Goal: Transaction & Acquisition: Purchase product/service

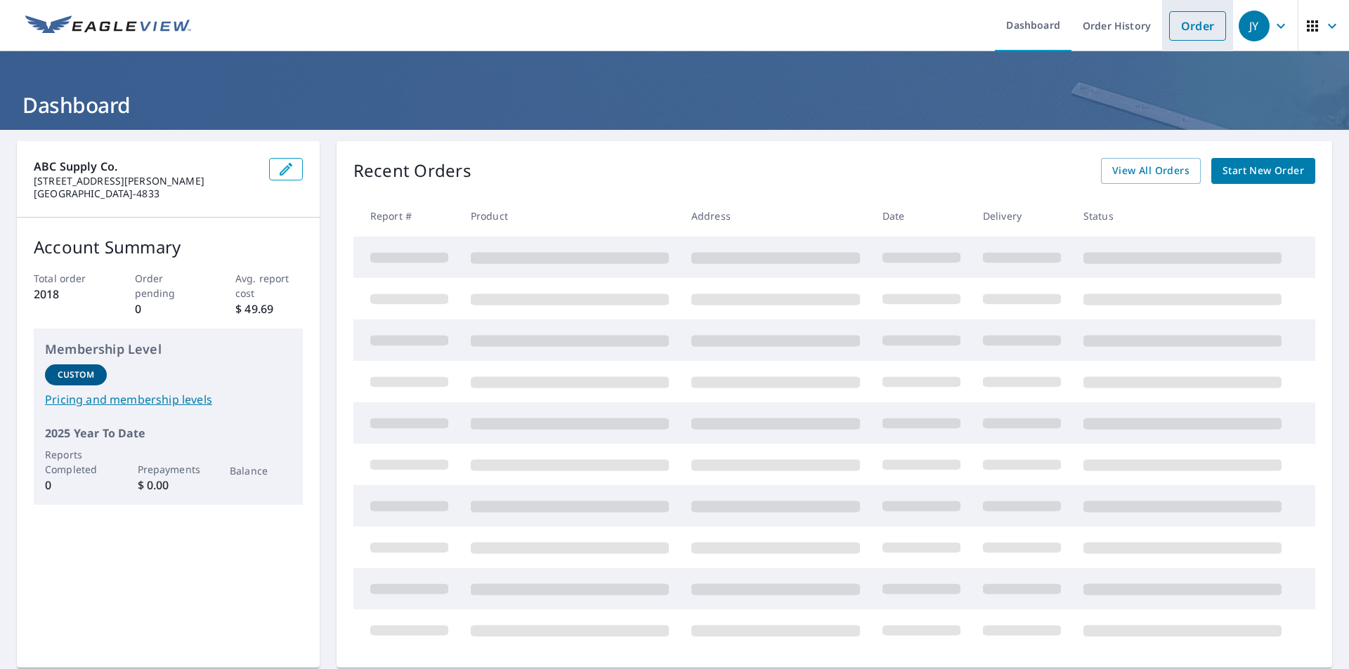
click at [1175, 25] on link "Order" at bounding box center [1197, 26] width 57 height 30
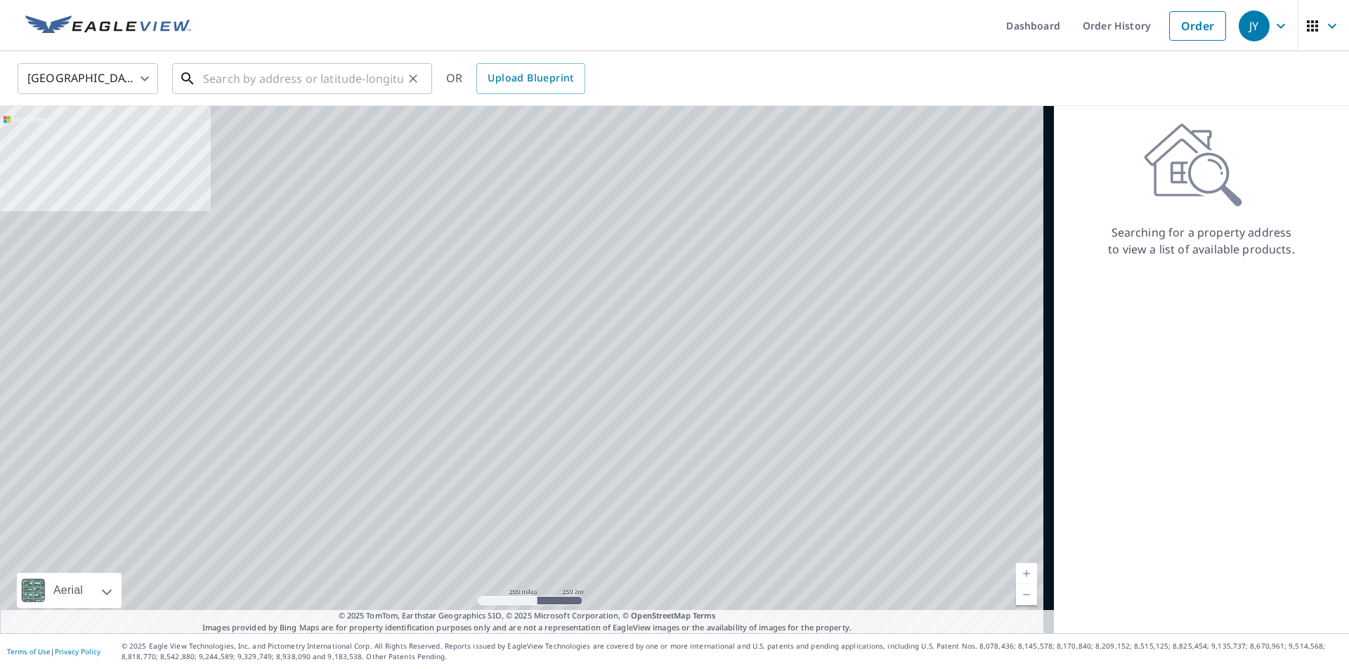
click at [204, 77] on input "text" at bounding box center [303, 78] width 200 height 39
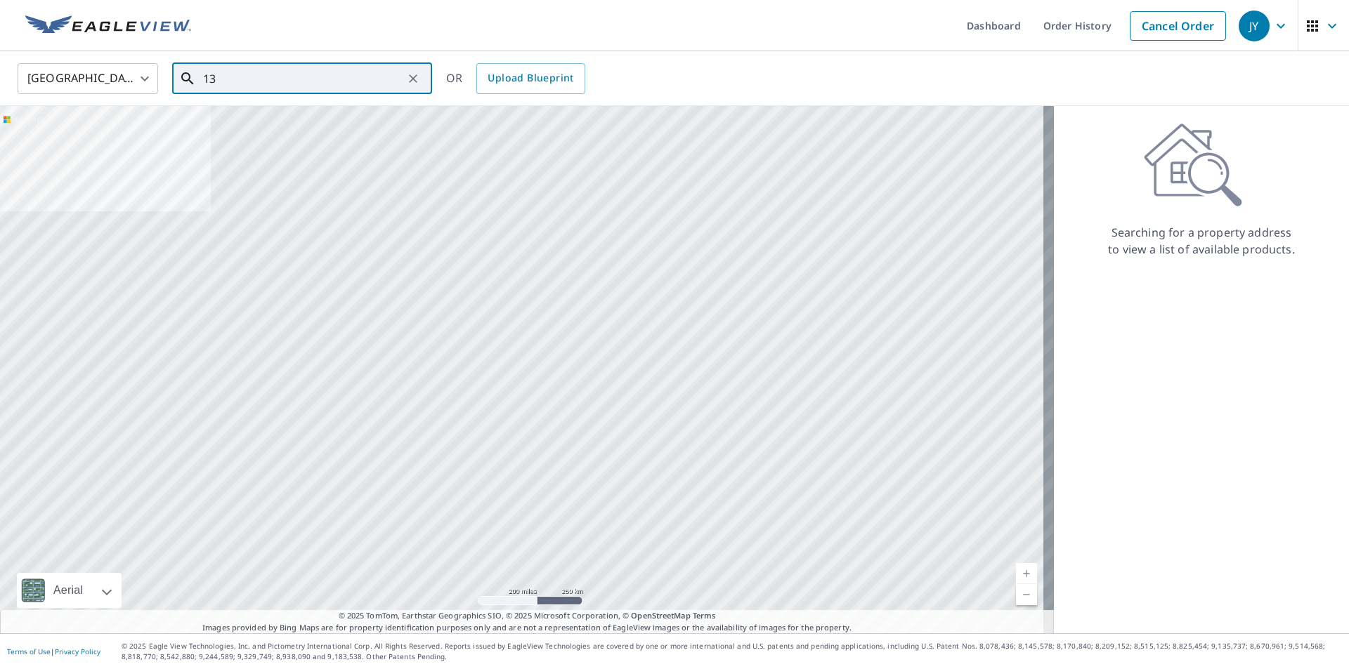
type input "1"
click at [213, 126] on span "[STREET_ADDRESS]" at bounding box center [310, 119] width 221 height 17
type input "[STREET_ADDRESS]"
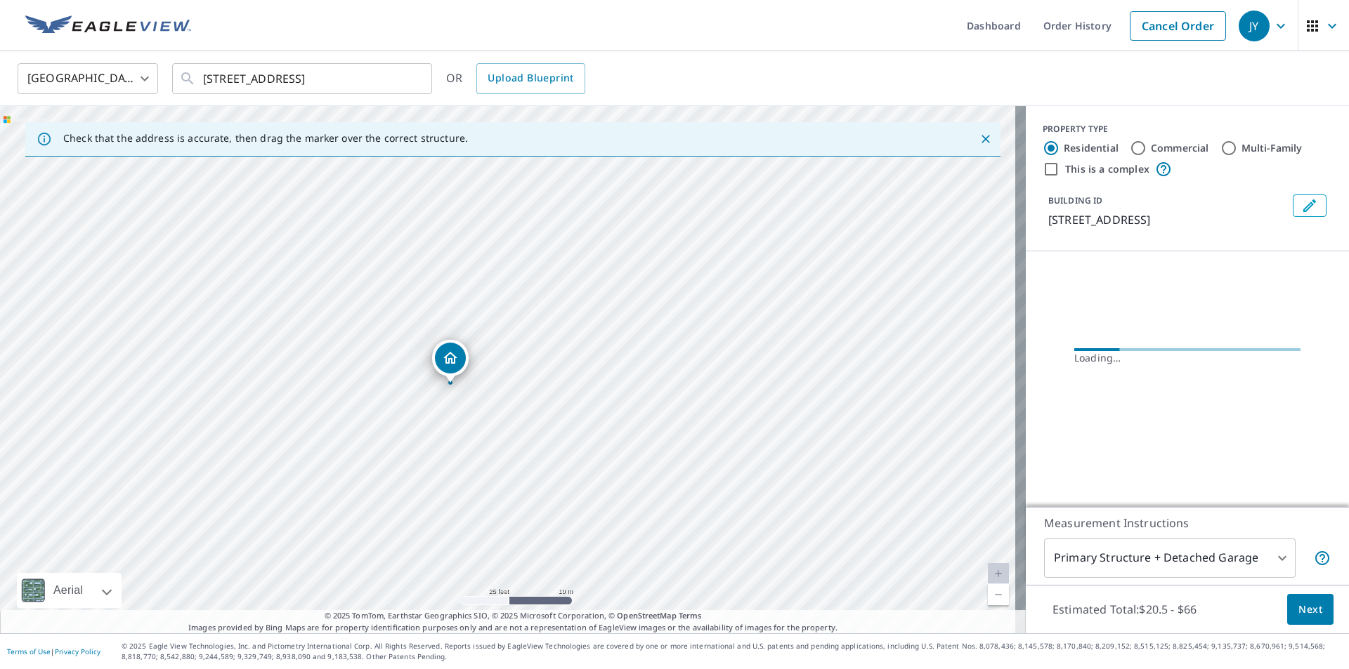
drag, startPoint x: 444, startPoint y: 269, endPoint x: 464, endPoint y: 440, distance: 171.8
click at [464, 440] on div "[STREET_ADDRESS]" at bounding box center [513, 370] width 1026 height 528
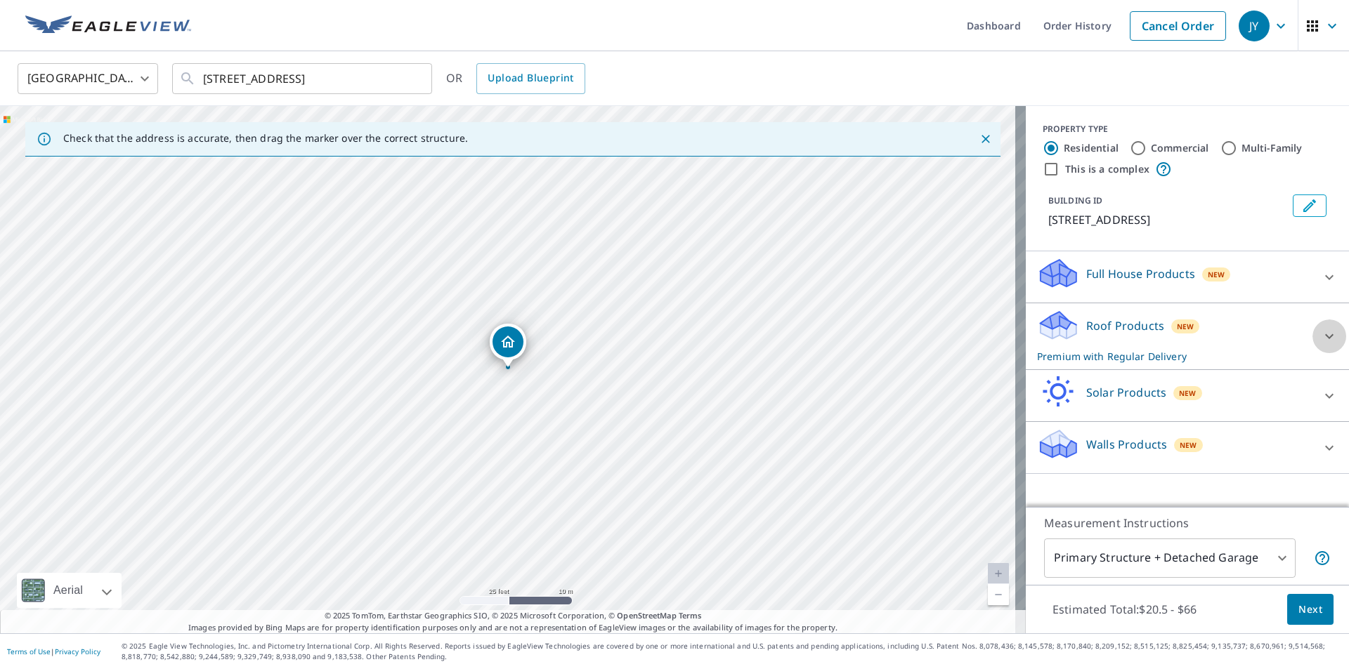
click at [1324, 331] on icon at bounding box center [1329, 336] width 17 height 17
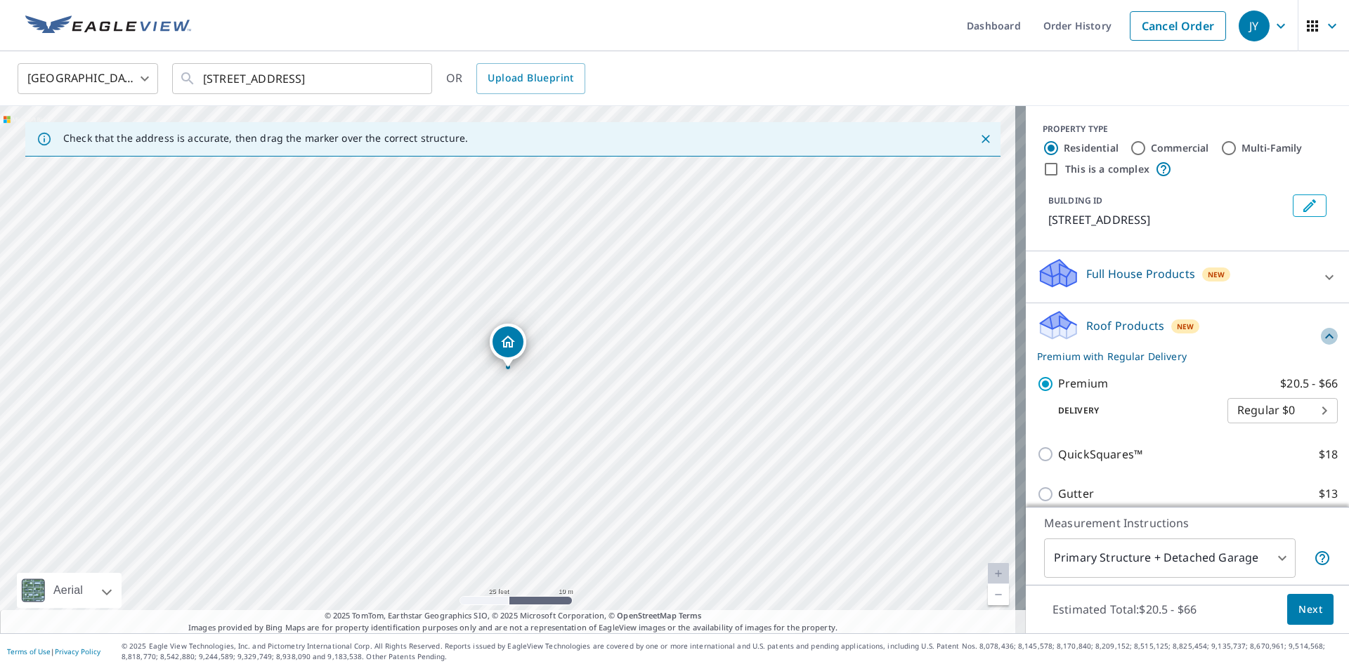
click at [1321, 339] on icon at bounding box center [1329, 336] width 17 height 17
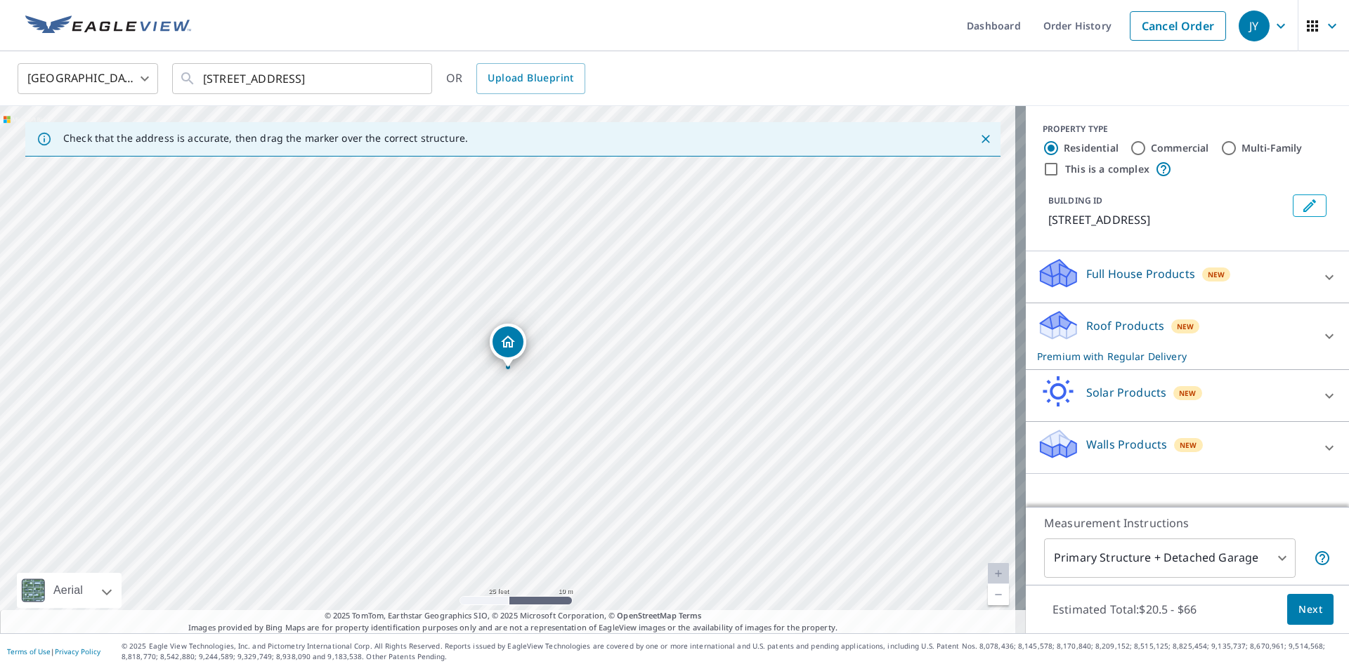
click at [1304, 610] on span "Next" at bounding box center [1310, 610] width 24 height 18
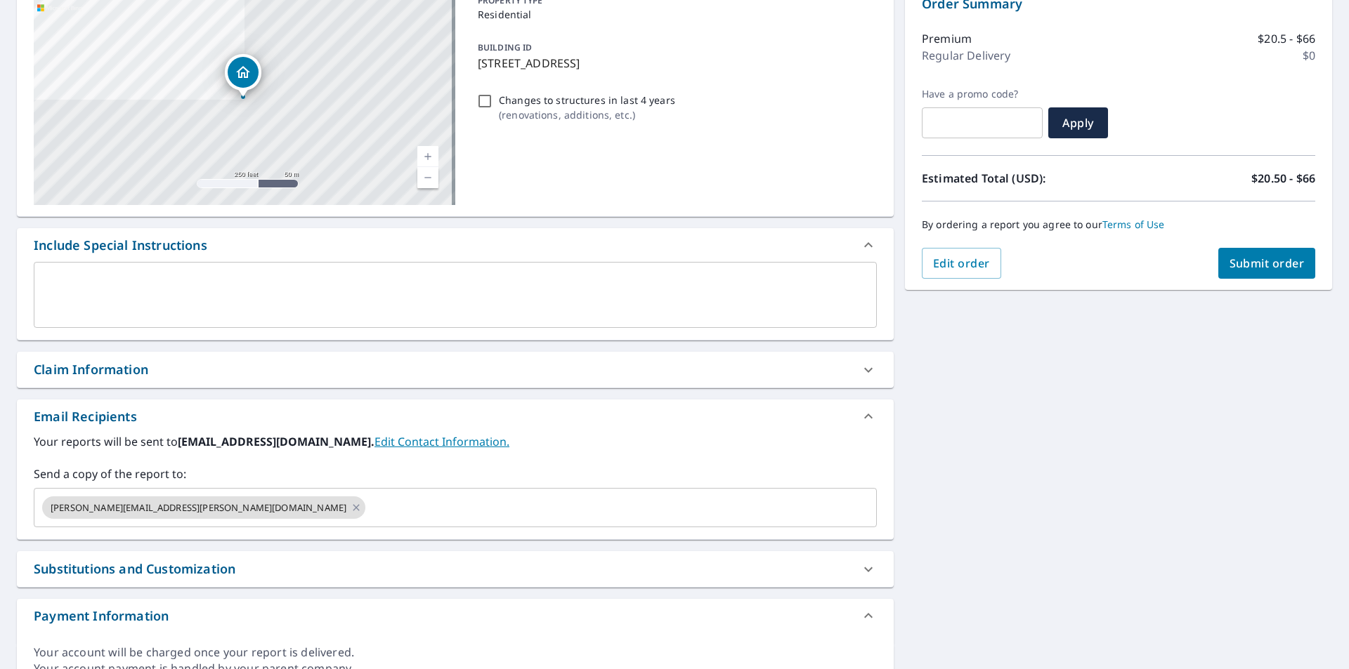
scroll to position [211, 0]
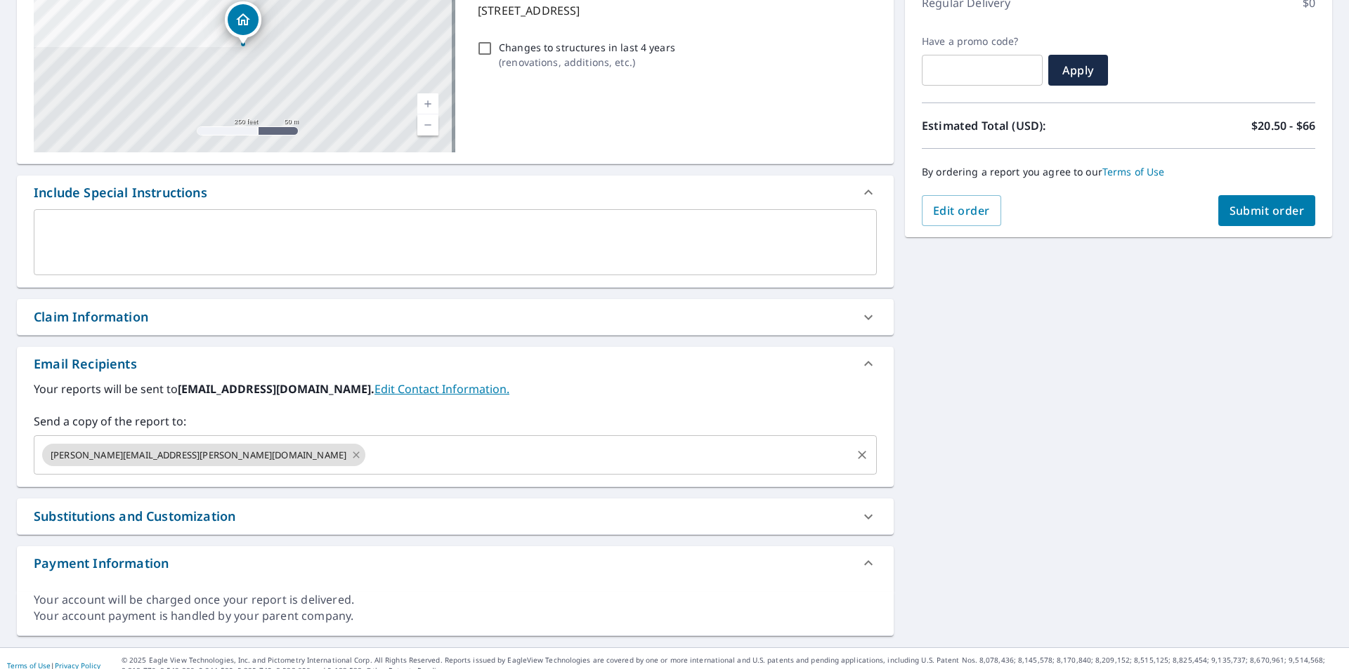
click at [351, 452] on icon at bounding box center [356, 454] width 11 height 15
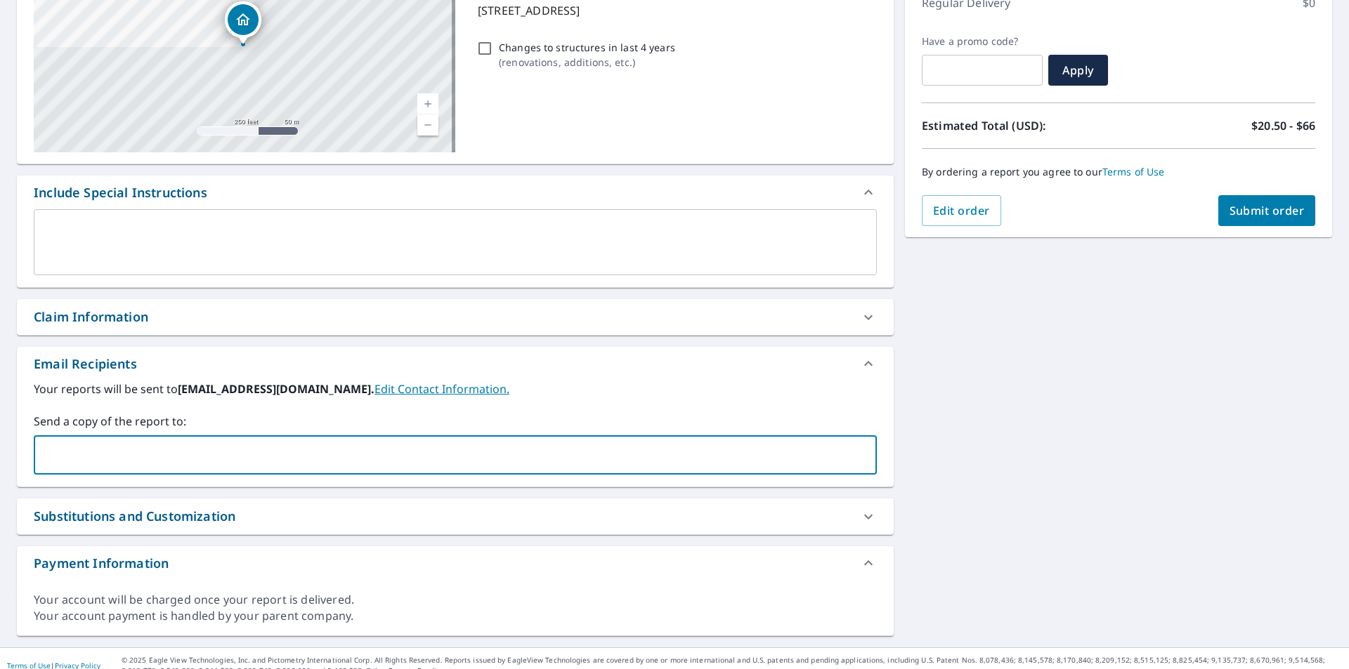
click at [167, 458] on input "text" at bounding box center [444, 455] width 809 height 27
type input "[PERSON_NAME][EMAIL_ADDRESS][PERSON_NAME][DOMAIN_NAME]"
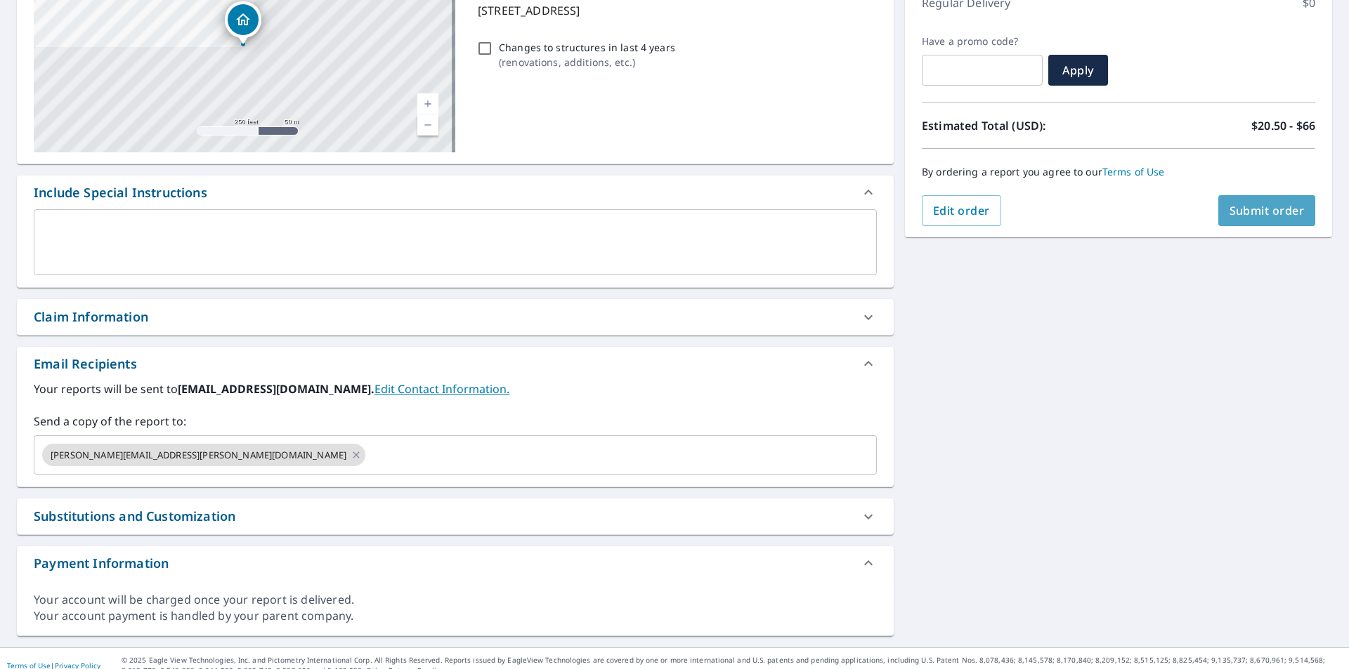
click at [1247, 214] on span "Submit order" at bounding box center [1266, 210] width 75 height 15
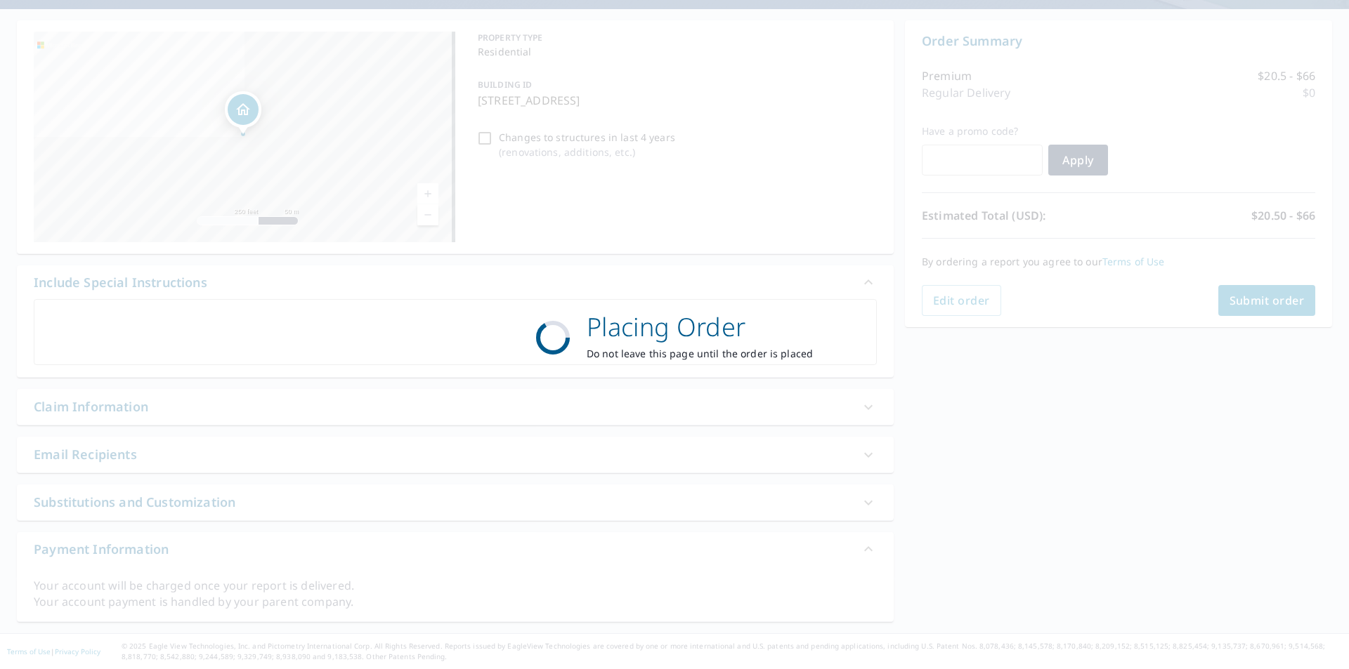
scroll to position [121, 0]
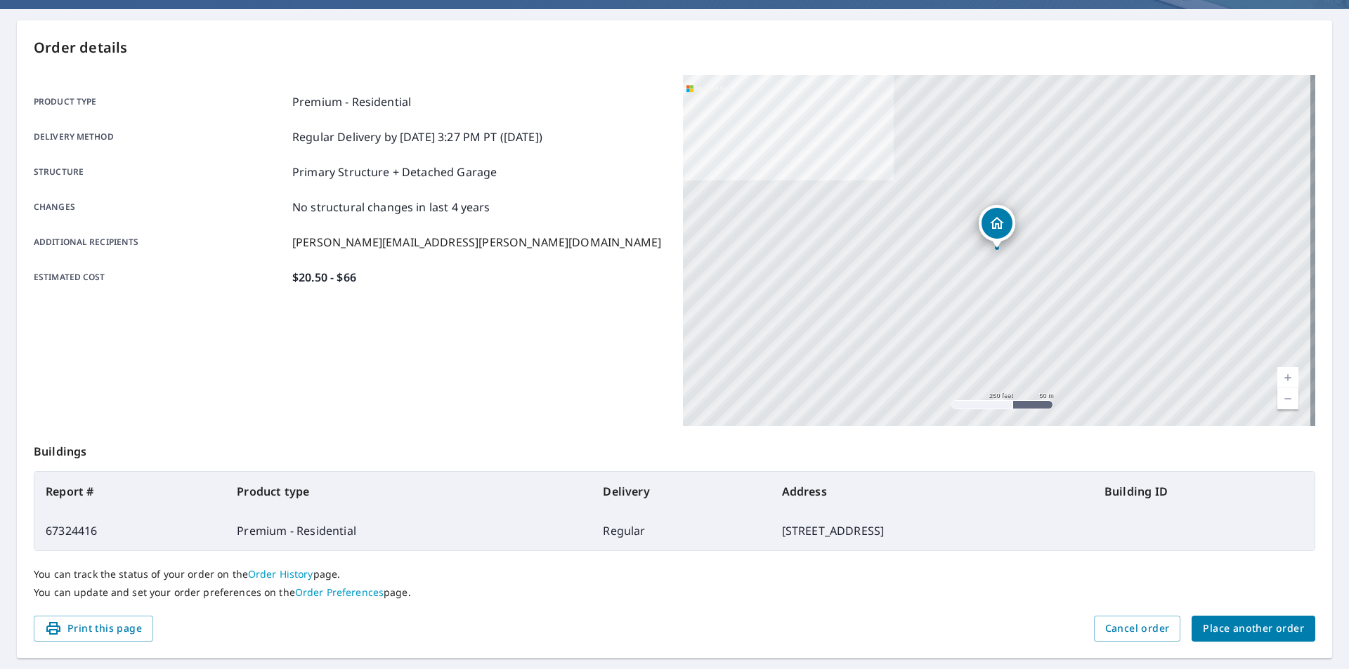
click at [1276, 626] on span "Place another order" at bounding box center [1253, 629] width 101 height 18
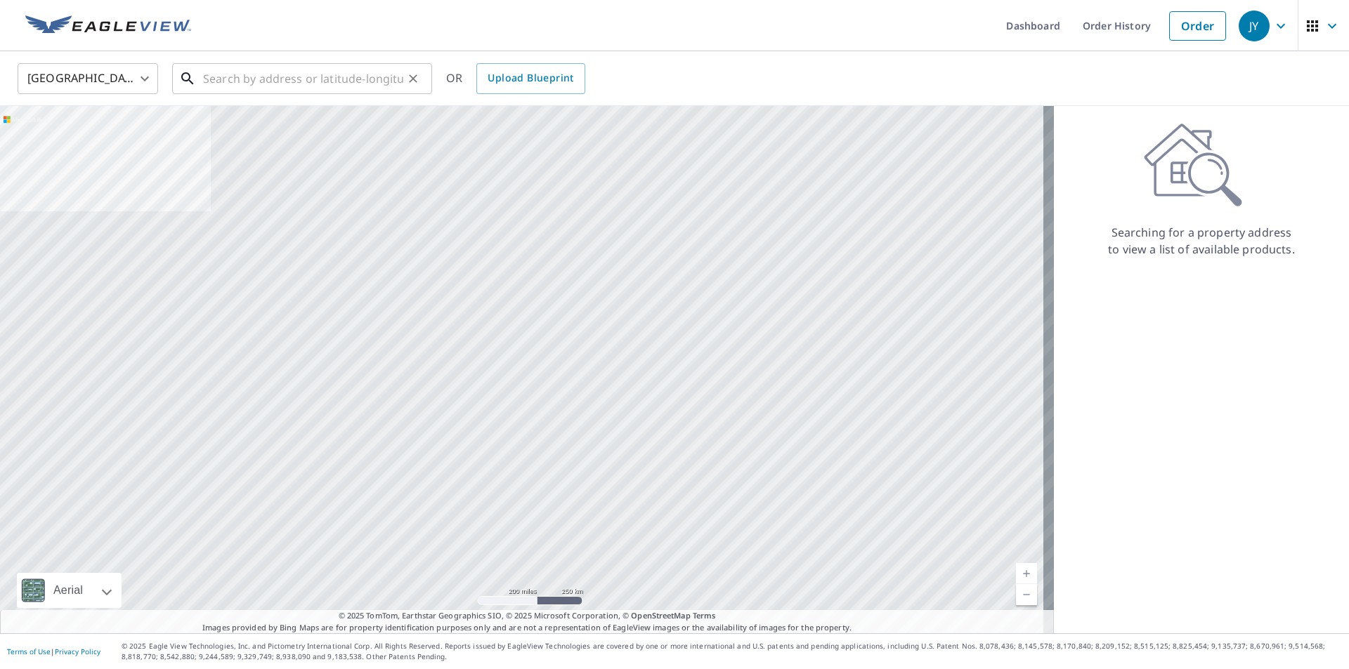
click at [204, 74] on input "text" at bounding box center [303, 78] width 200 height 39
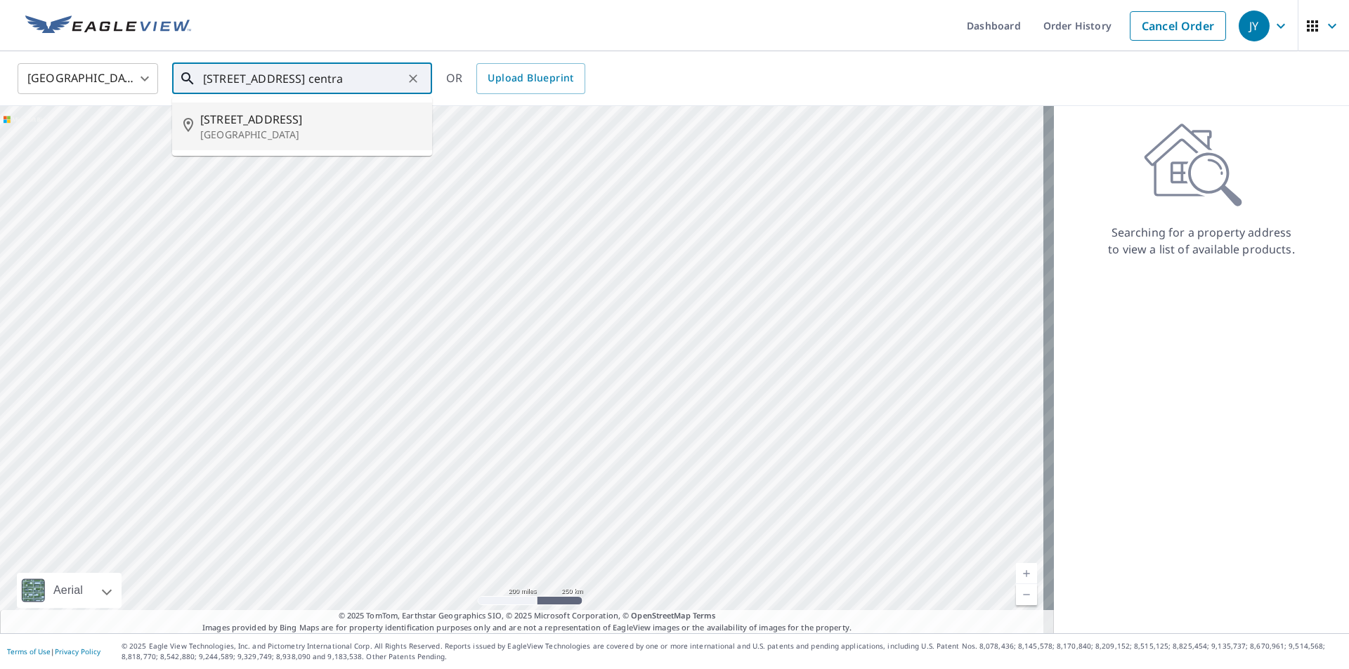
click at [290, 133] on p "[GEOGRAPHIC_DATA]" at bounding box center [310, 135] width 221 height 14
type input "[STREET_ADDRESS]"
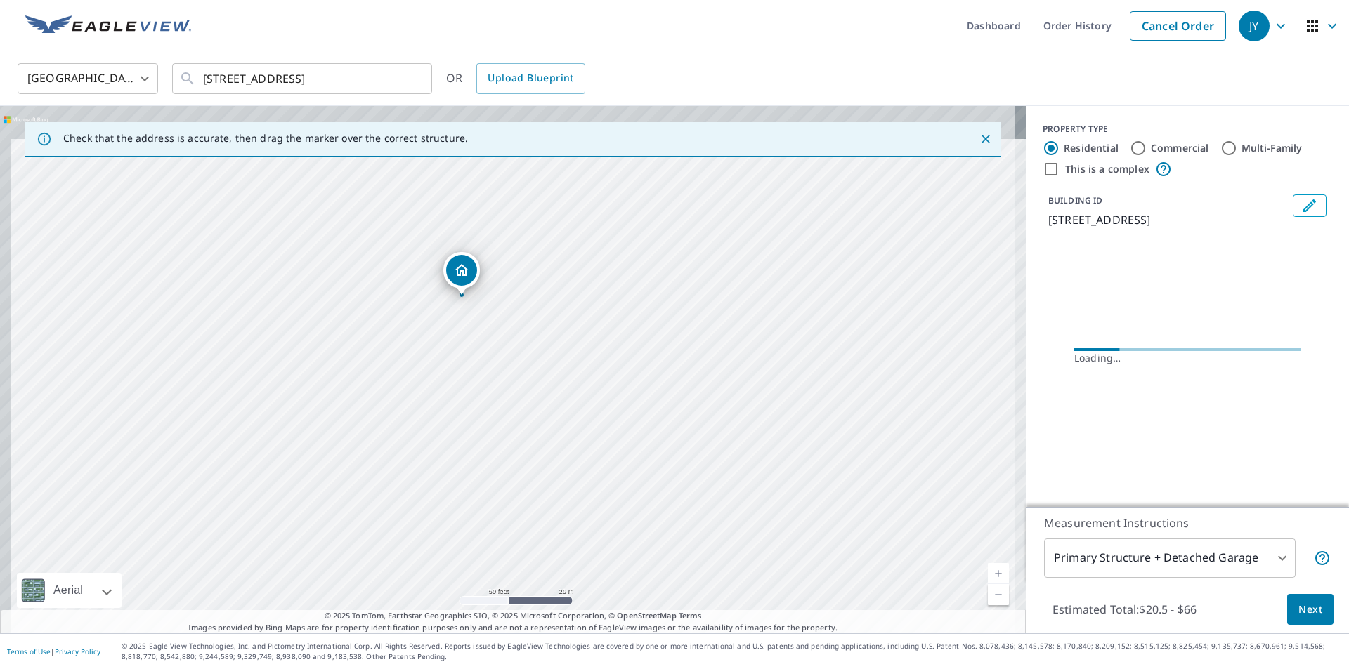
drag, startPoint x: 514, startPoint y: 282, endPoint x: 555, endPoint y: 379, distance: 104.8
click at [555, 379] on div "[STREET_ADDRESS]" at bounding box center [513, 370] width 1026 height 528
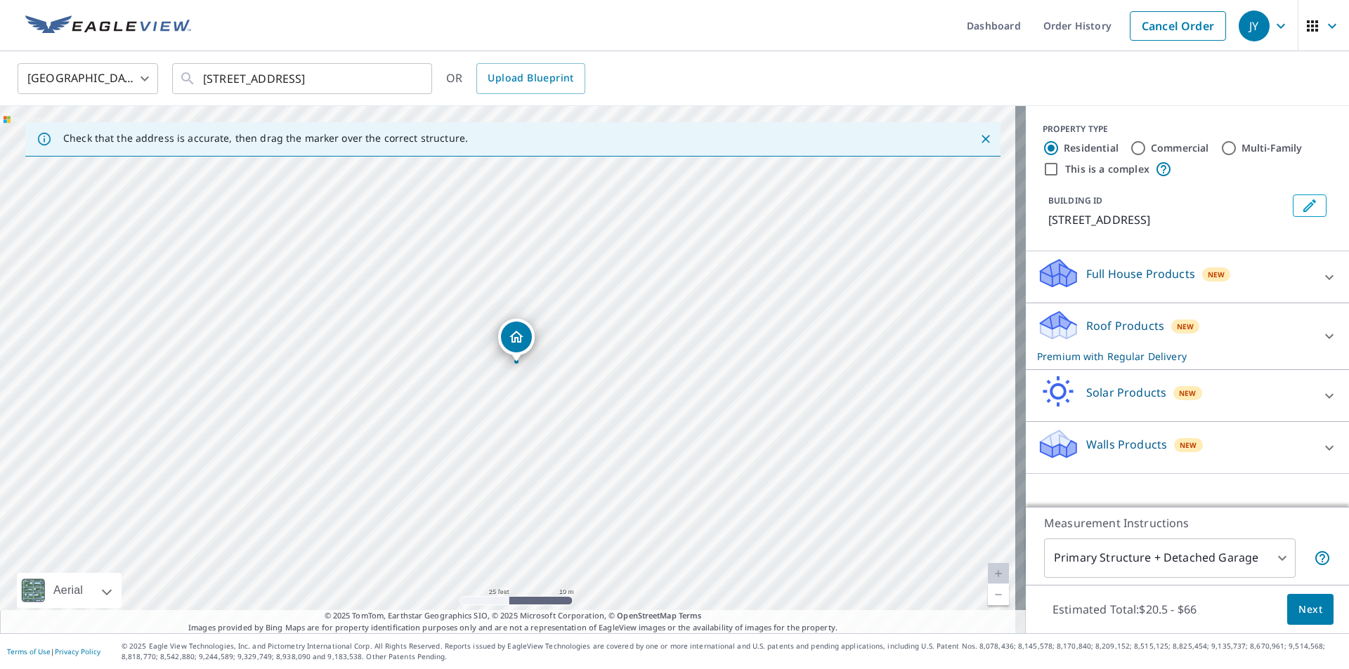
drag, startPoint x: 691, startPoint y: 369, endPoint x: 864, endPoint y: 392, distance: 175.0
click at [675, 423] on div "[STREET_ADDRESS]" at bounding box center [513, 370] width 1026 height 528
click at [1298, 606] on span "Next" at bounding box center [1310, 610] width 24 height 18
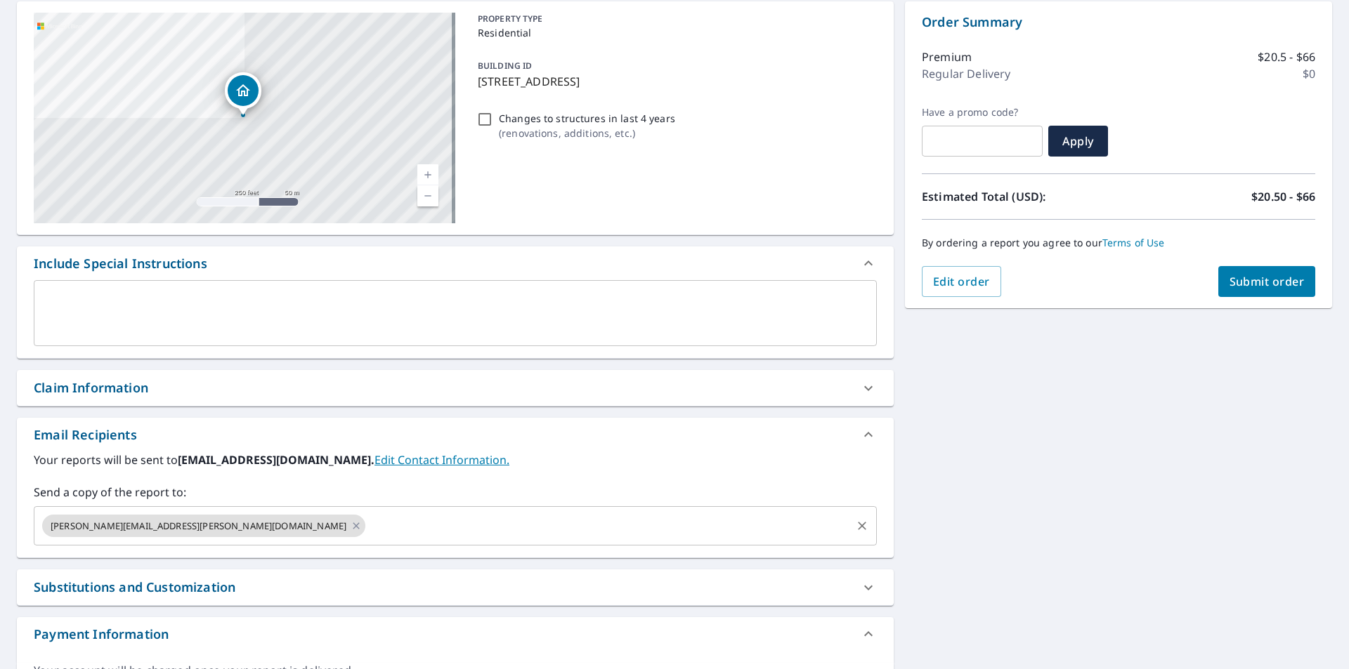
scroll to position [140, 0]
click at [351, 525] on icon at bounding box center [356, 525] width 11 height 15
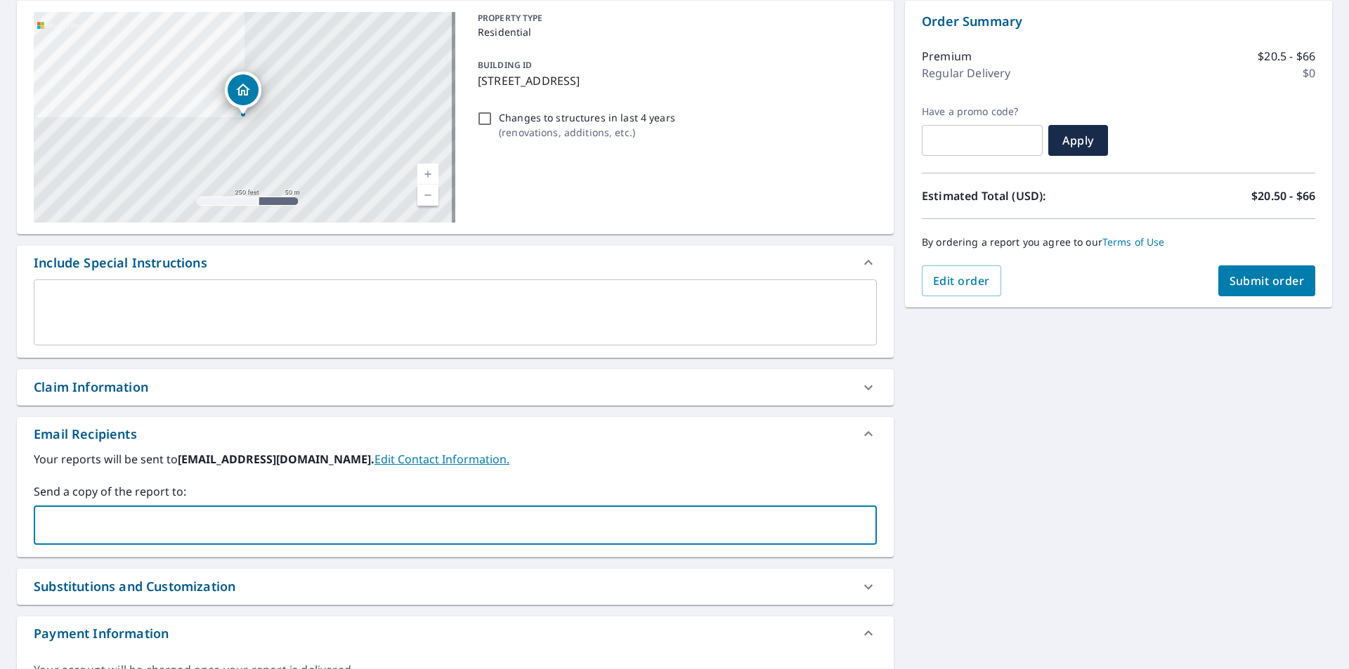
click at [192, 525] on input "text" at bounding box center [444, 525] width 809 height 27
type input "[PERSON_NAME][EMAIL_ADDRESS][PERSON_NAME][DOMAIN_NAME]"
click at [1241, 289] on button "Submit order" at bounding box center [1267, 281] width 98 height 31
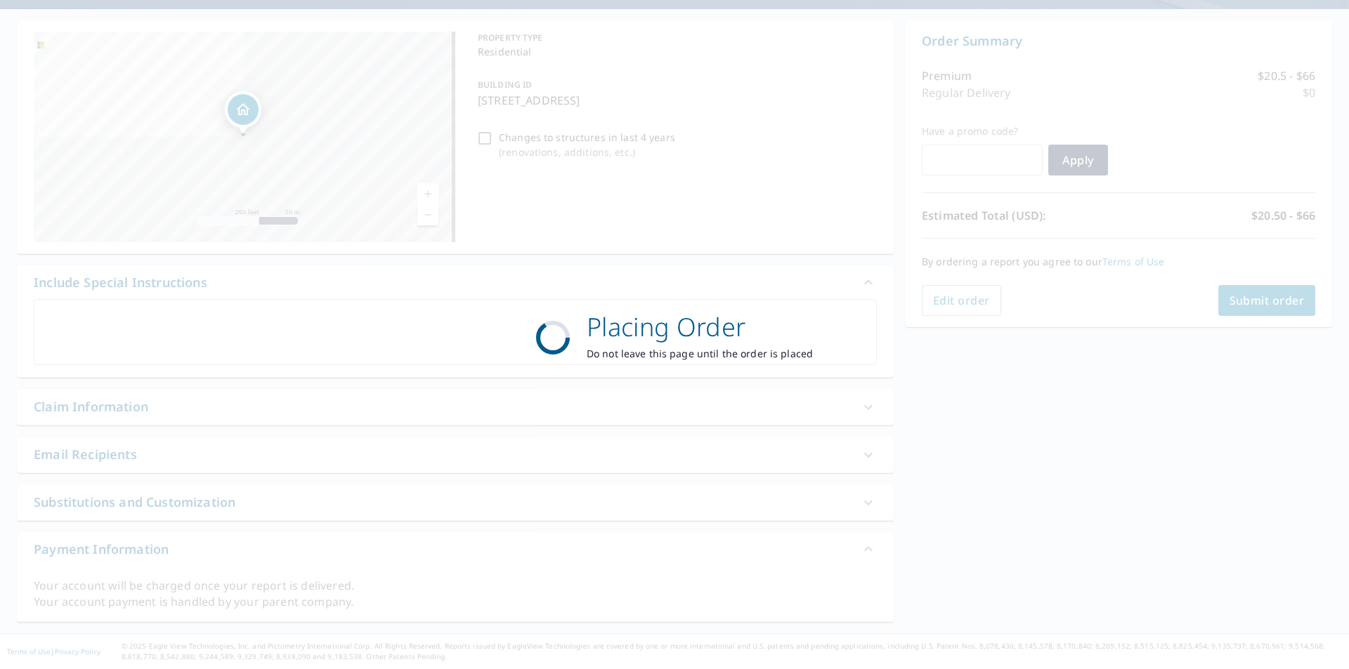
scroll to position [121, 0]
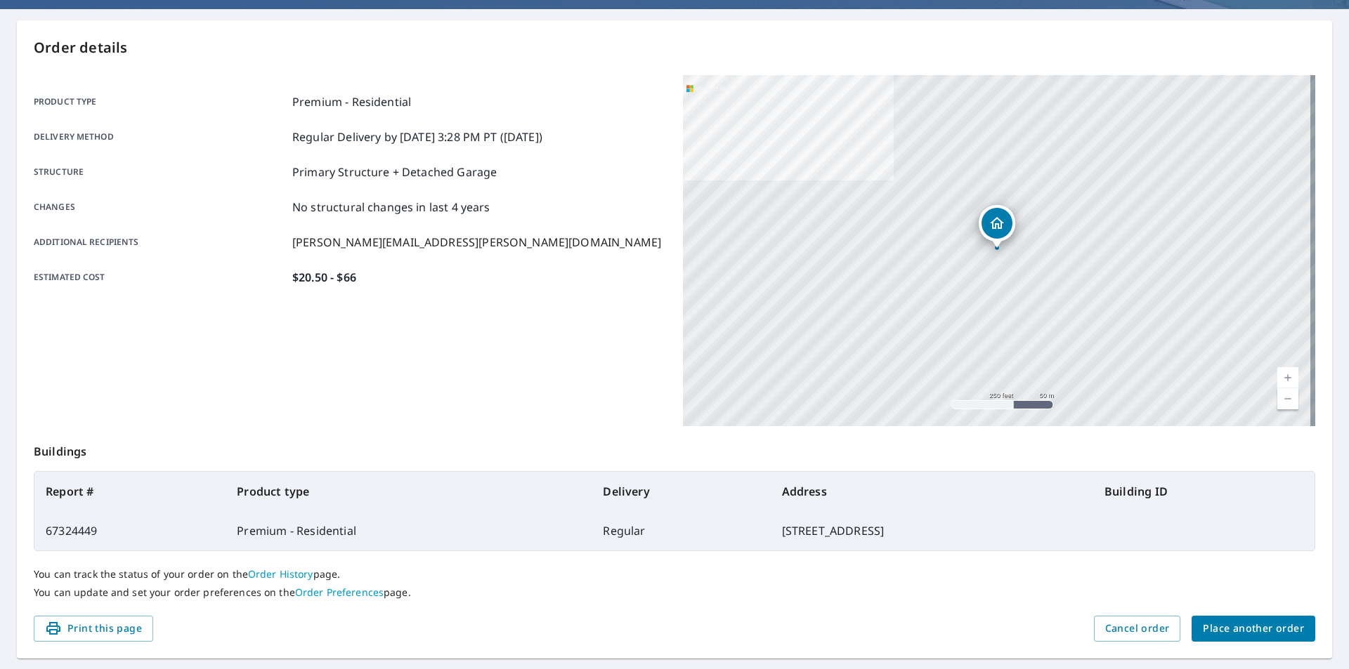
click at [1248, 624] on span "Place another order" at bounding box center [1253, 629] width 101 height 18
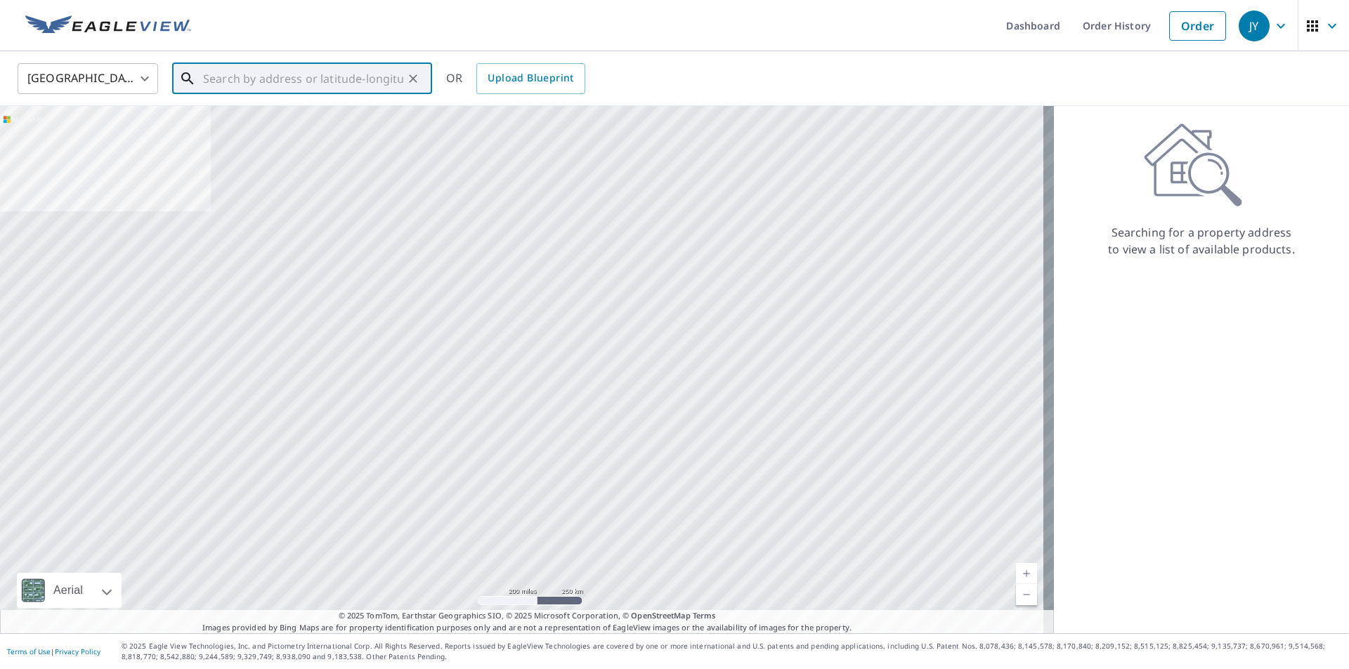
click at [224, 83] on input "text" at bounding box center [303, 78] width 200 height 39
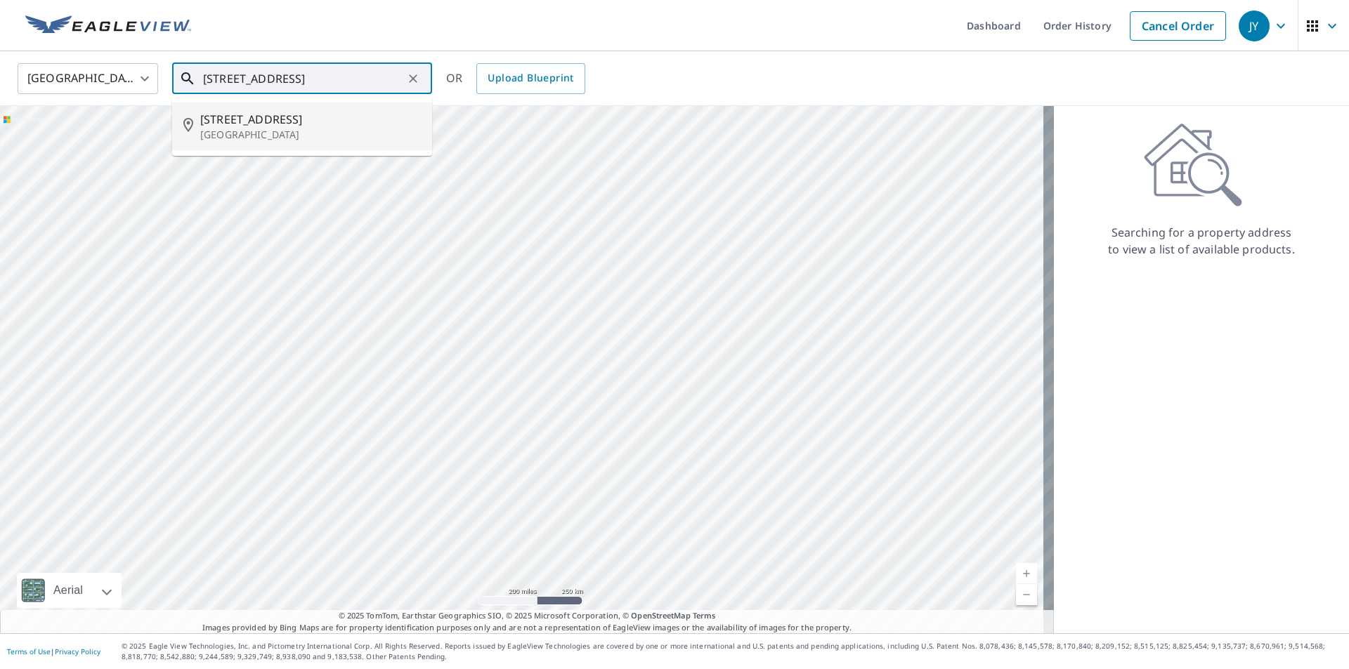
click at [257, 123] on span "[STREET_ADDRESS]" at bounding box center [310, 119] width 221 height 17
type input "[STREET_ADDRESS]"
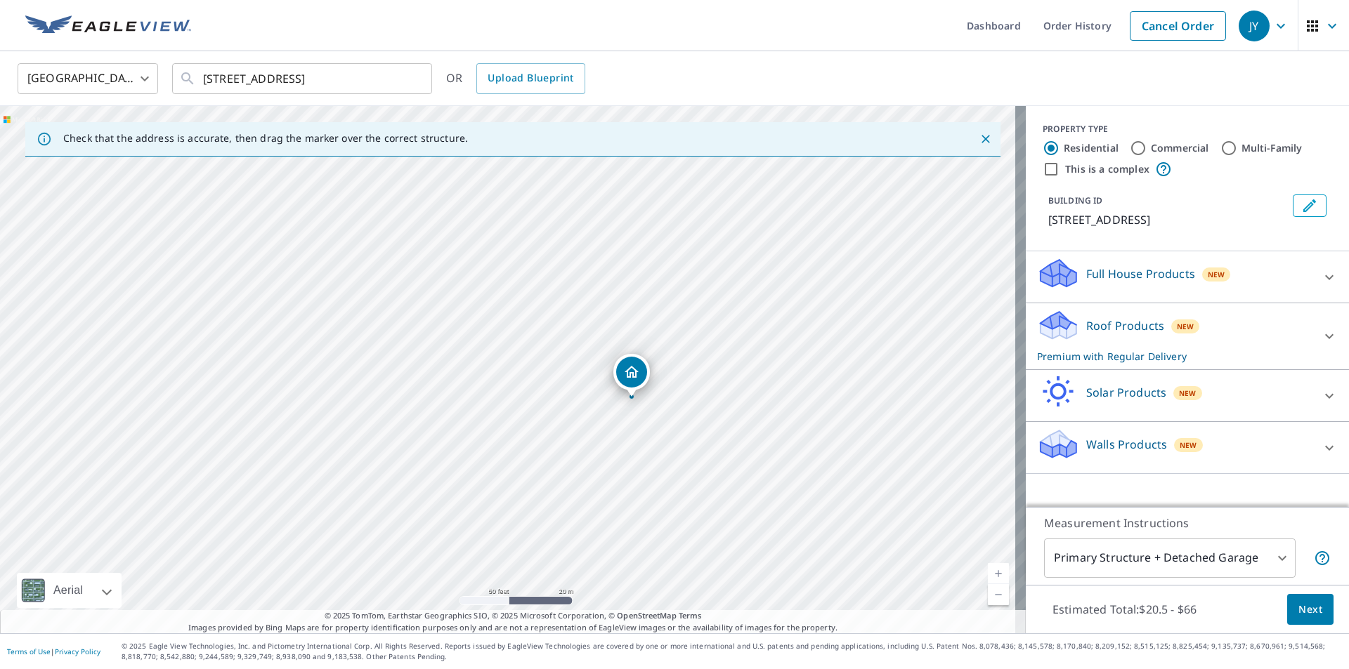
drag, startPoint x: 772, startPoint y: 483, endPoint x: 726, endPoint y: 344, distance: 147.1
click at [726, 344] on div "[STREET_ADDRESS]" at bounding box center [513, 370] width 1026 height 528
click at [1313, 603] on button "Next" at bounding box center [1310, 610] width 46 height 32
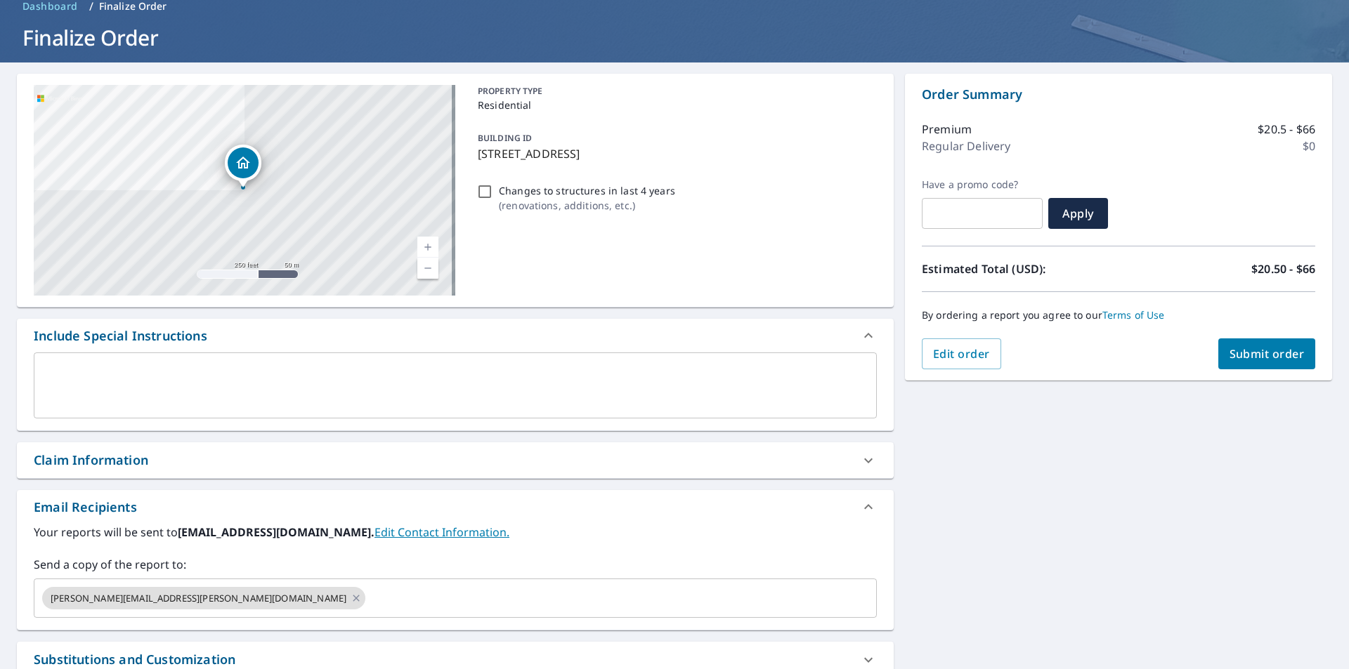
scroll to position [140, 0]
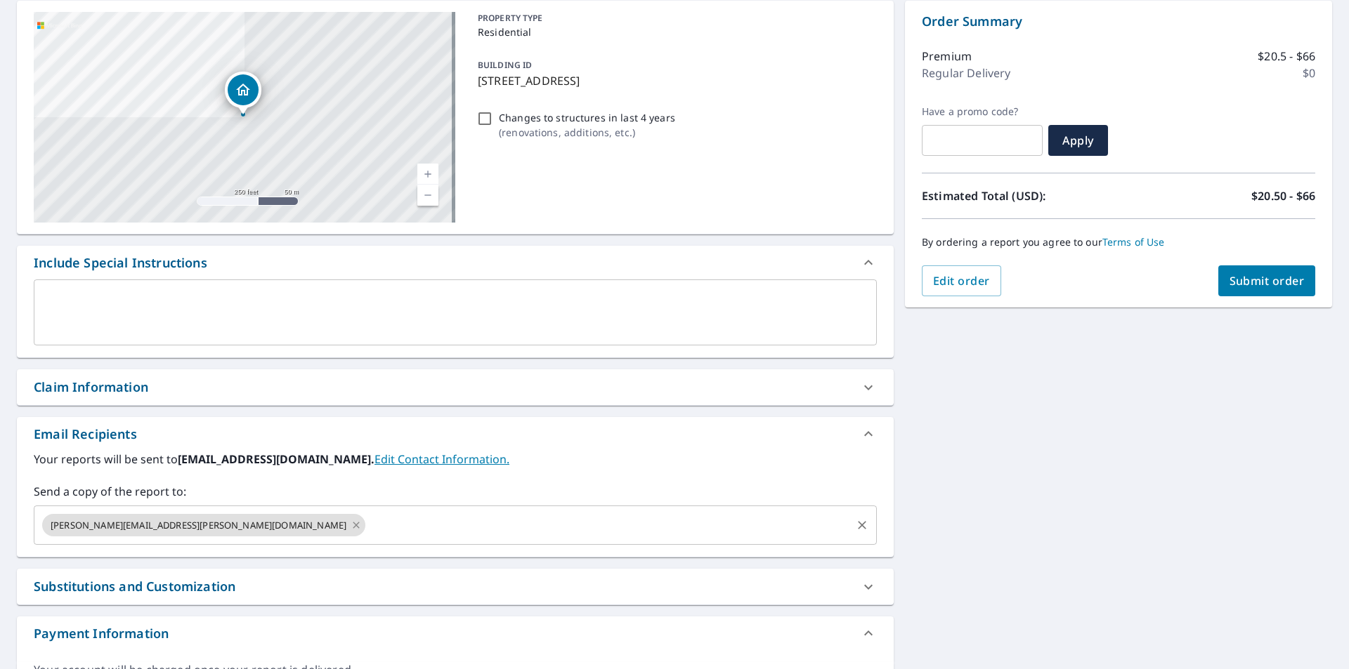
click at [353, 526] on icon at bounding box center [356, 525] width 6 height 6
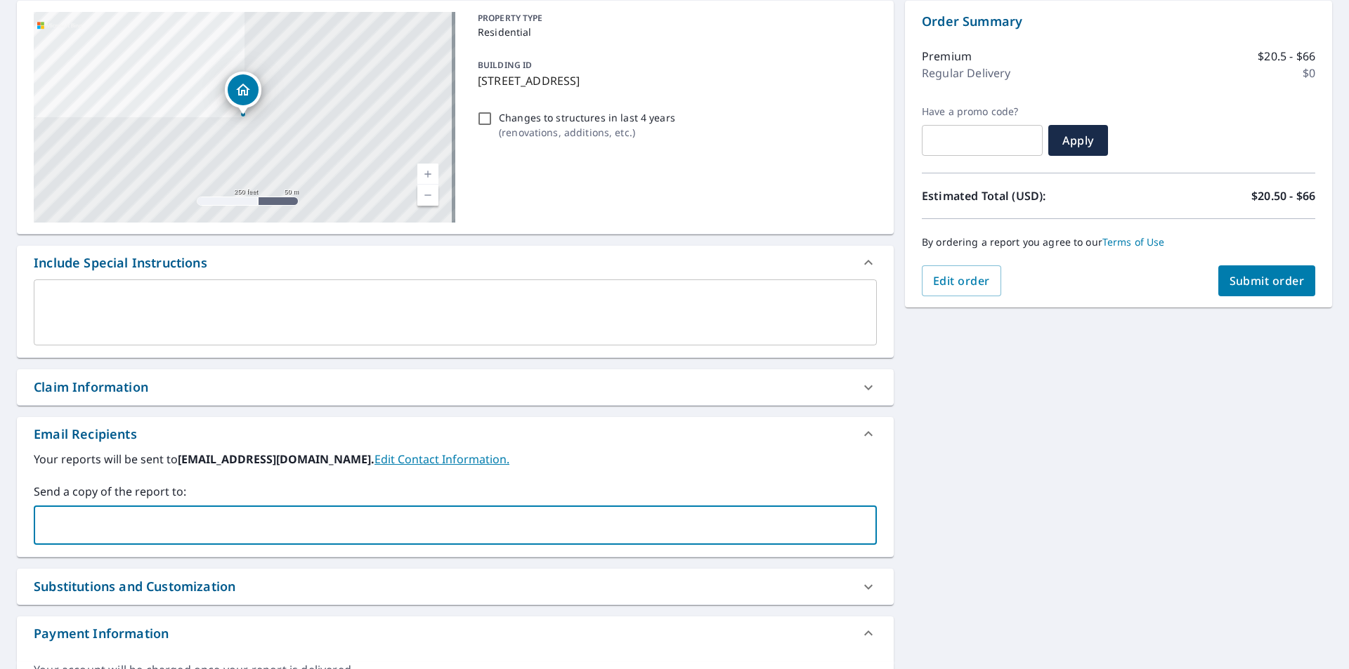
click at [187, 526] on input "text" at bounding box center [444, 525] width 809 height 27
type input "[PERSON_NAME][EMAIL_ADDRESS][PERSON_NAME][DOMAIN_NAME]"
click at [1062, 469] on div "[STREET_ADDRESS][GEOGRAPHIC_DATA] A standard road map Aerial A detailed look fr…" at bounding box center [674, 353] width 1349 height 728
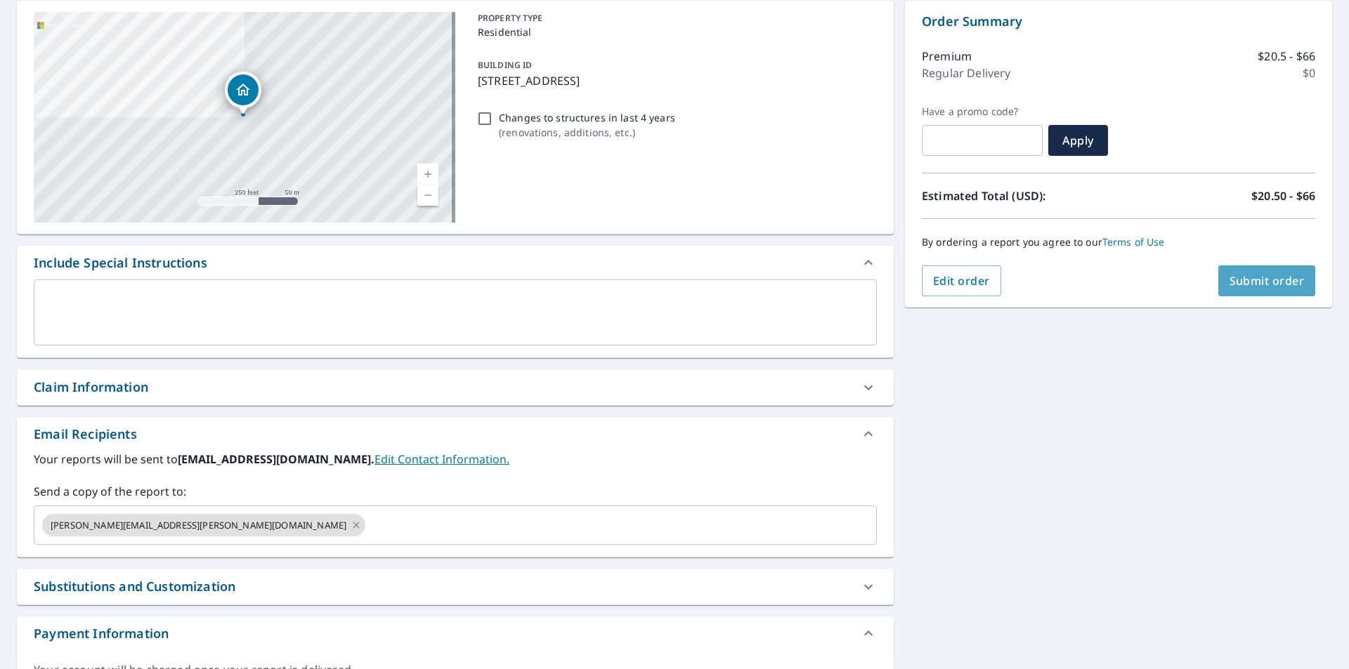
click at [1276, 286] on span "Submit order" at bounding box center [1266, 280] width 75 height 15
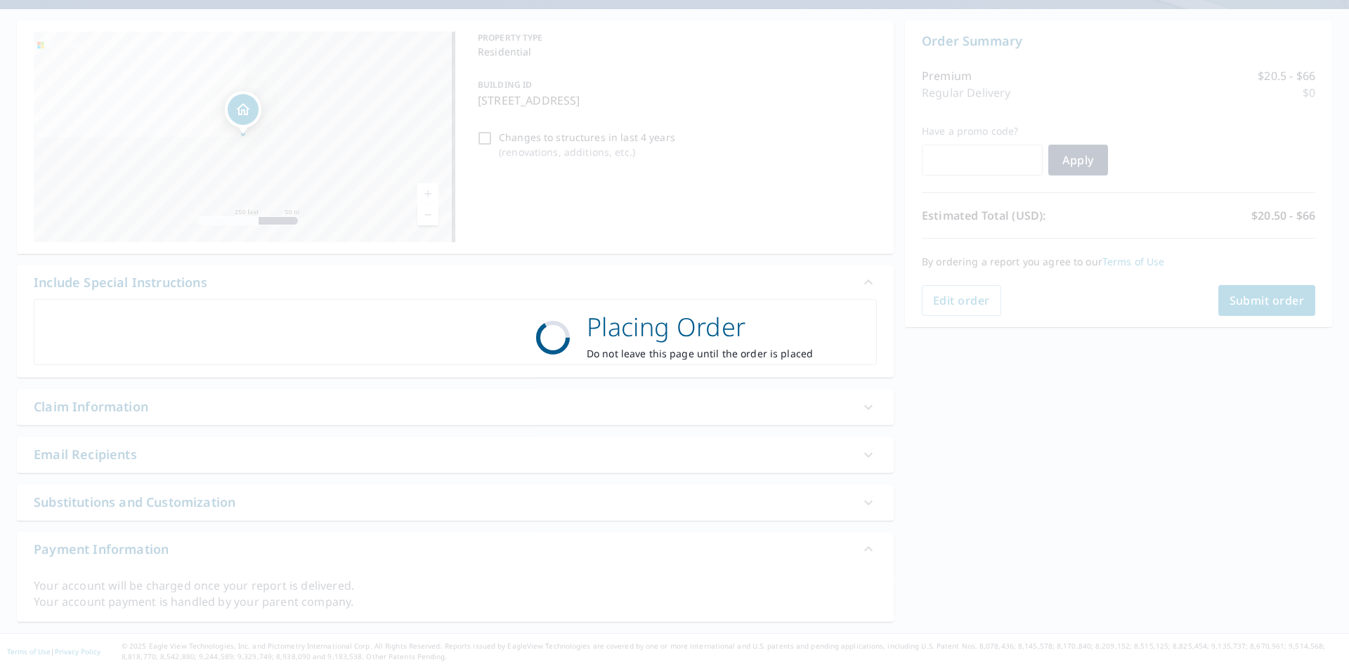
scroll to position [121, 0]
